Goal: Navigation & Orientation: Find specific page/section

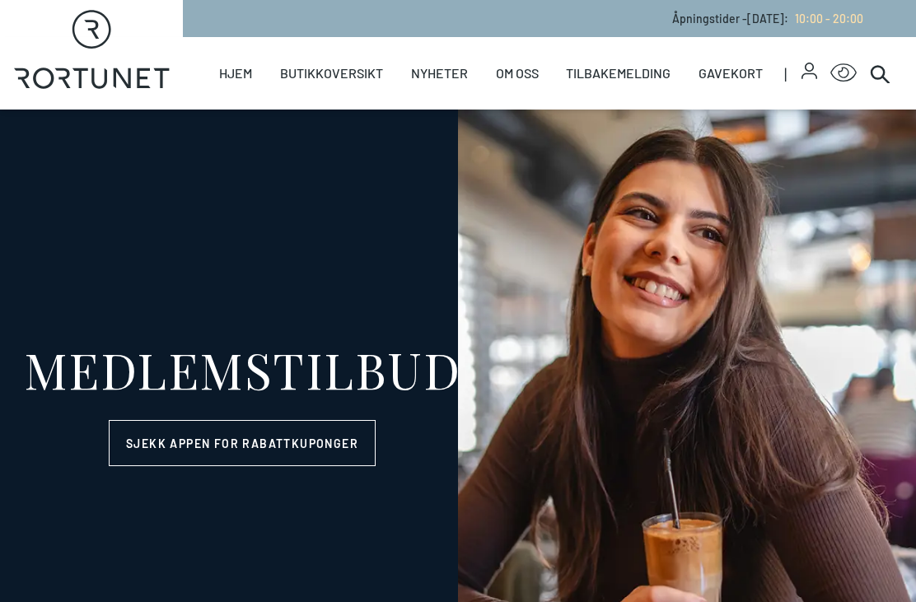
select select "NO"
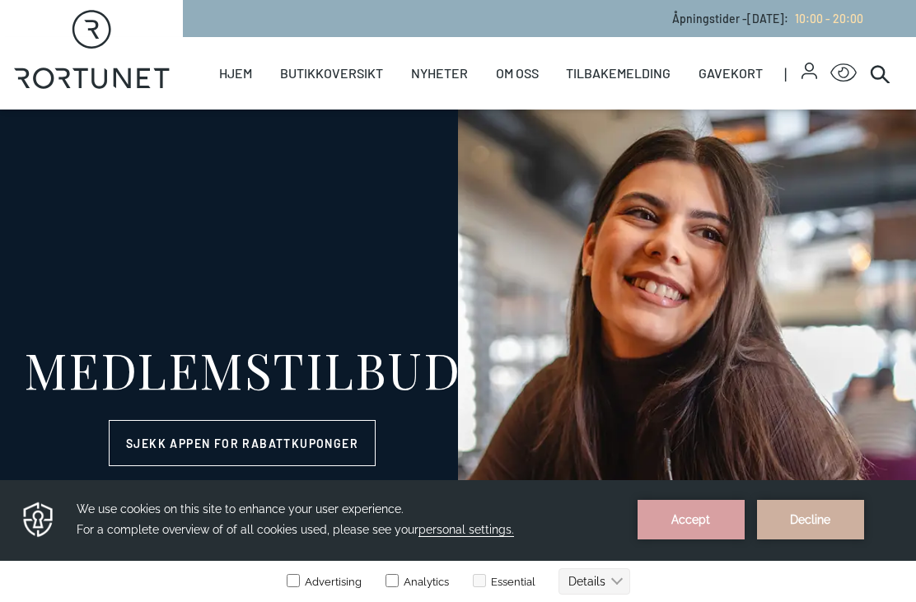
click at [0, 0] on link "Butikker" at bounding box center [0, 0] width 0 height 0
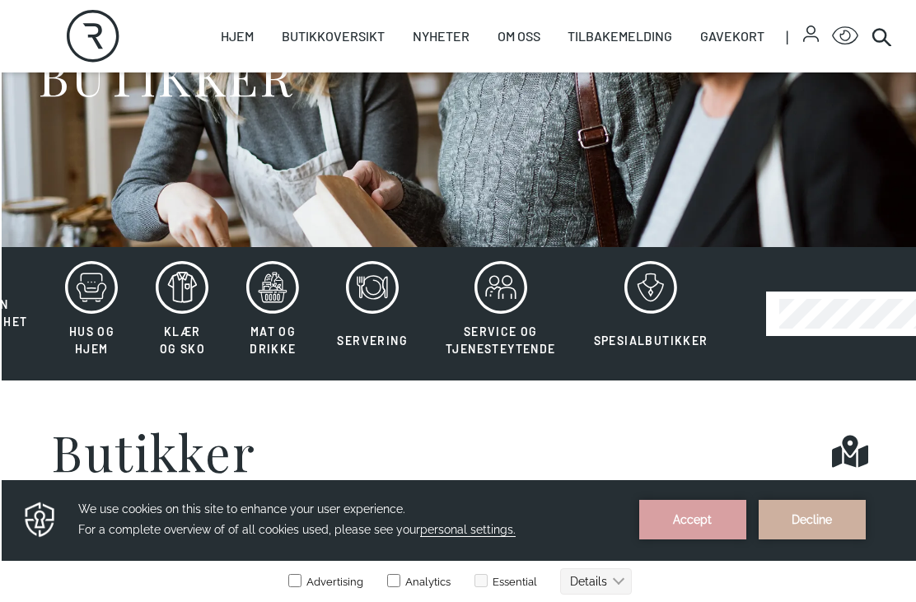
scroll to position [192, 0]
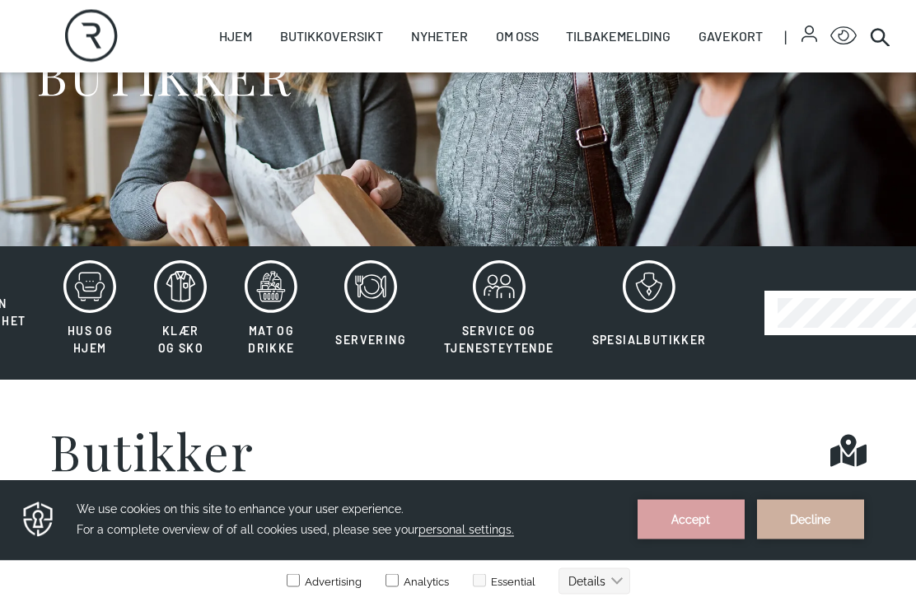
click at [190, 288] on icon at bounding box center [180, 287] width 53 height 53
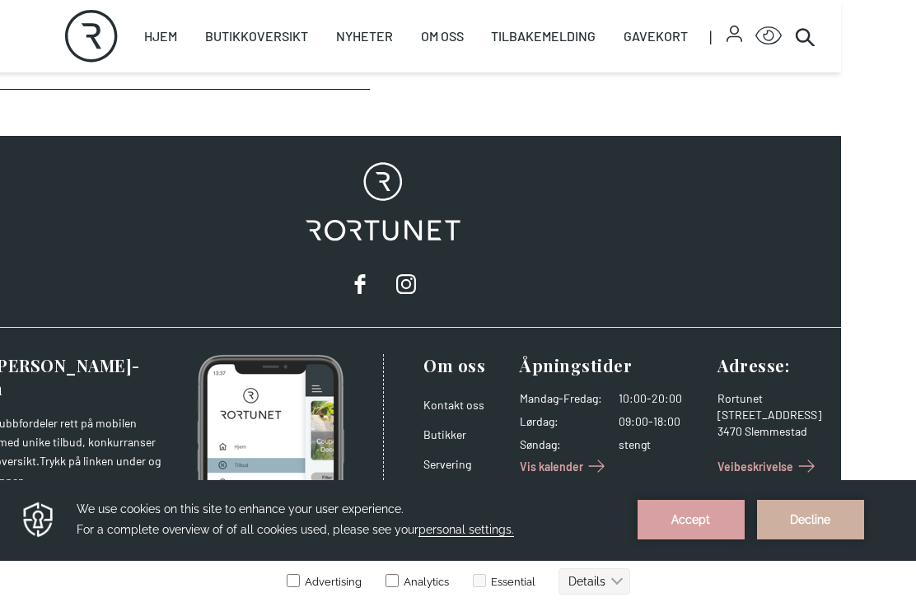
scroll to position [1479, 75]
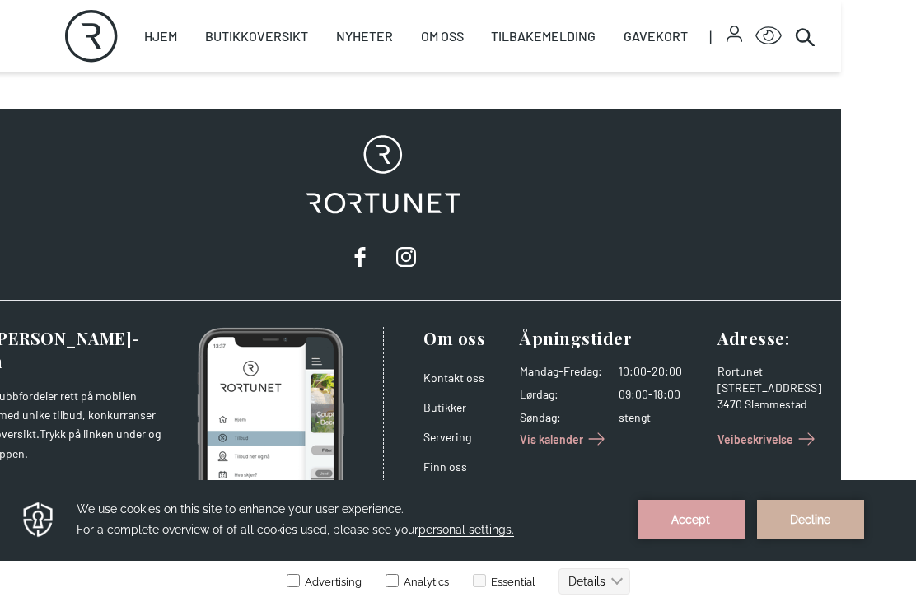
click at [452, 414] on link "Butikker" at bounding box center [445, 407] width 43 height 14
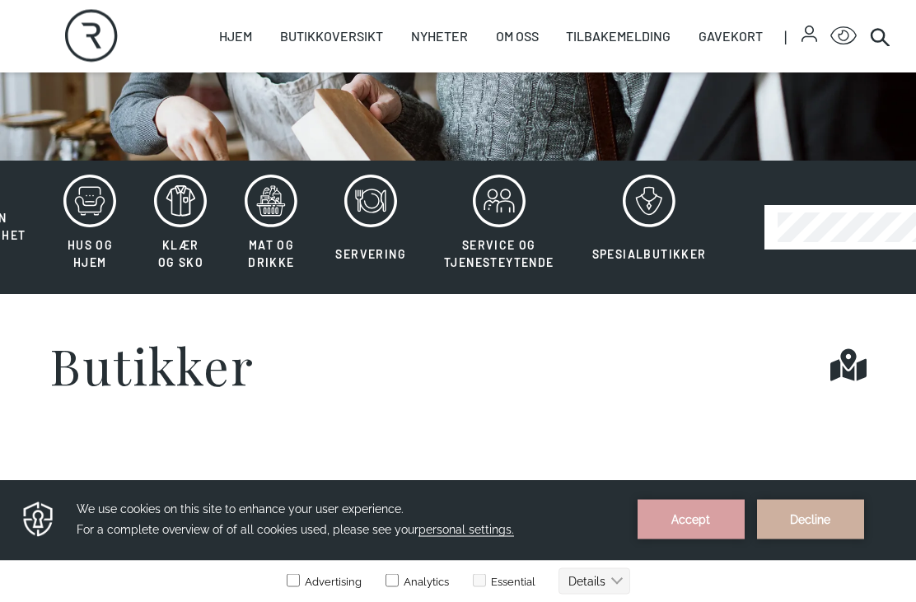
scroll to position [279, 0]
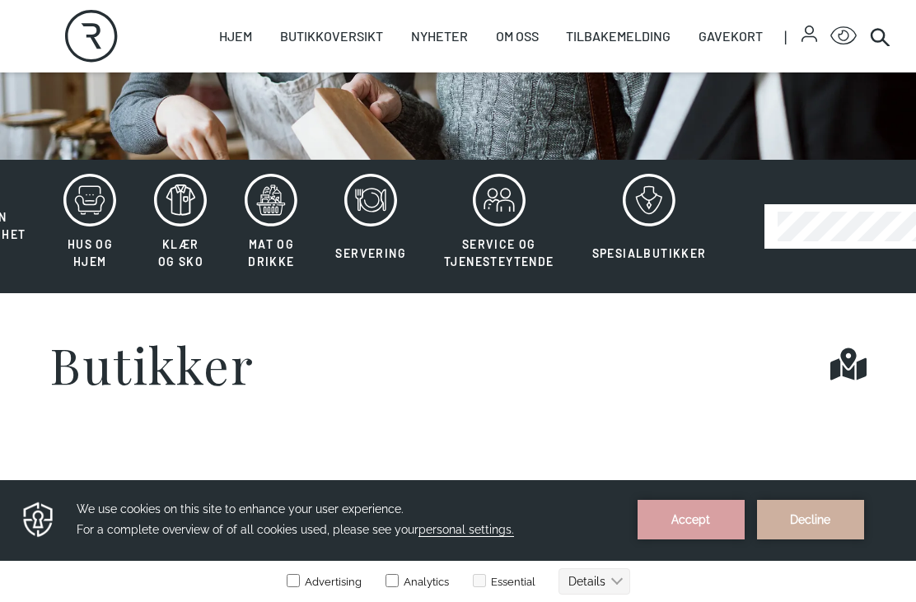
click at [663, 201] on icon at bounding box center [649, 200] width 53 height 53
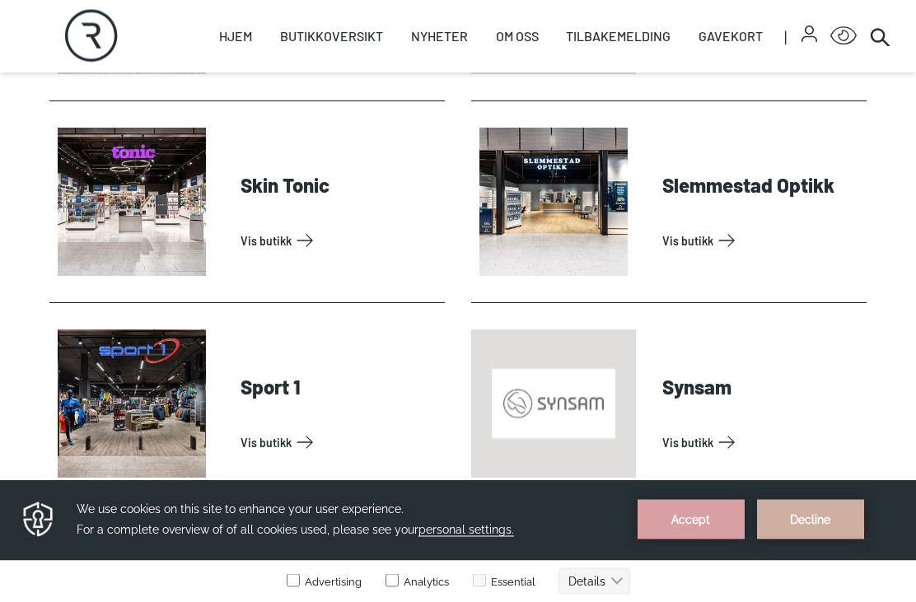
scroll to position [1239, 0]
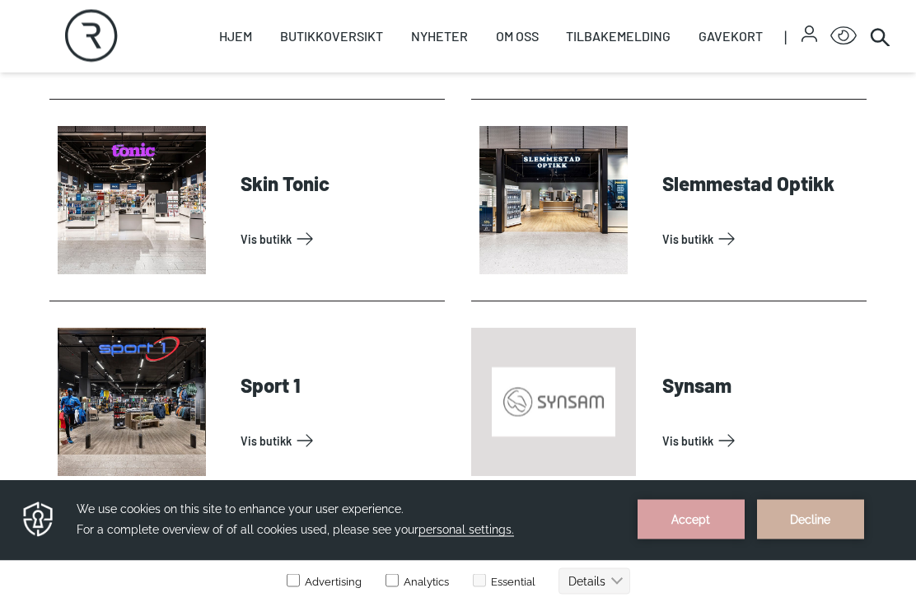
click at [279, 432] on link "Vis butikk" at bounding box center [340, 441] width 198 height 26
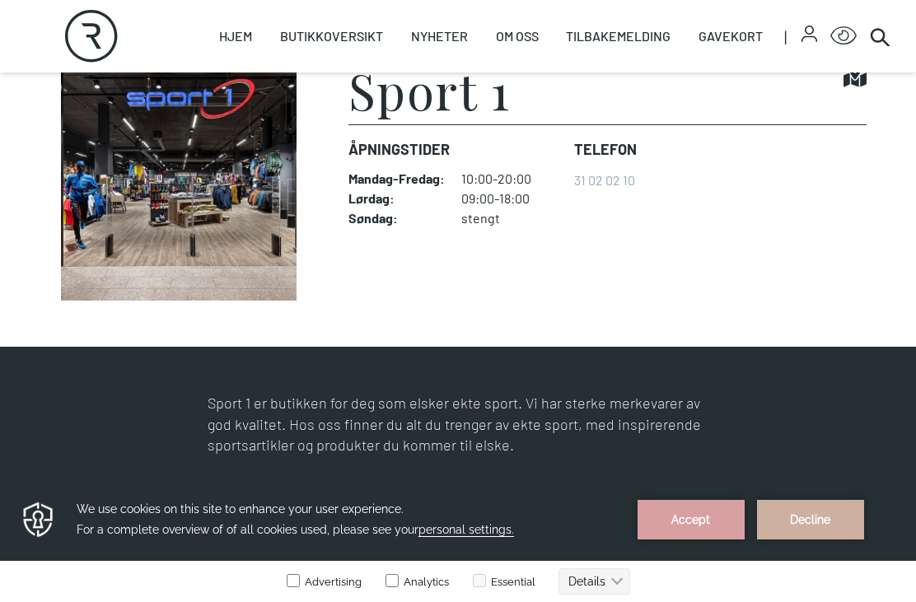
scroll to position [442, 0]
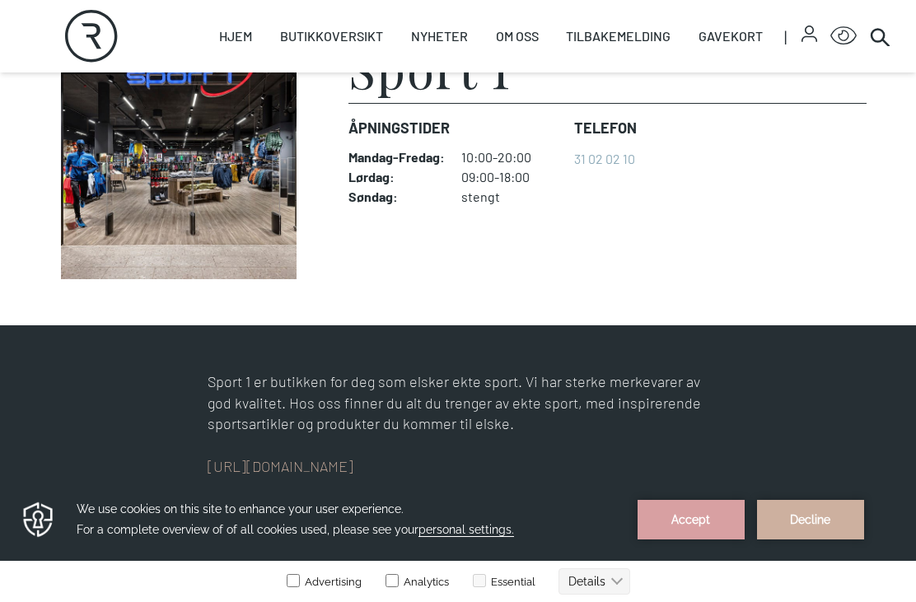
click at [307, 470] on link "[URL][DOMAIN_NAME]" at bounding box center [281, 466] width 146 height 18
